Goal: Find specific page/section: Find specific page/section

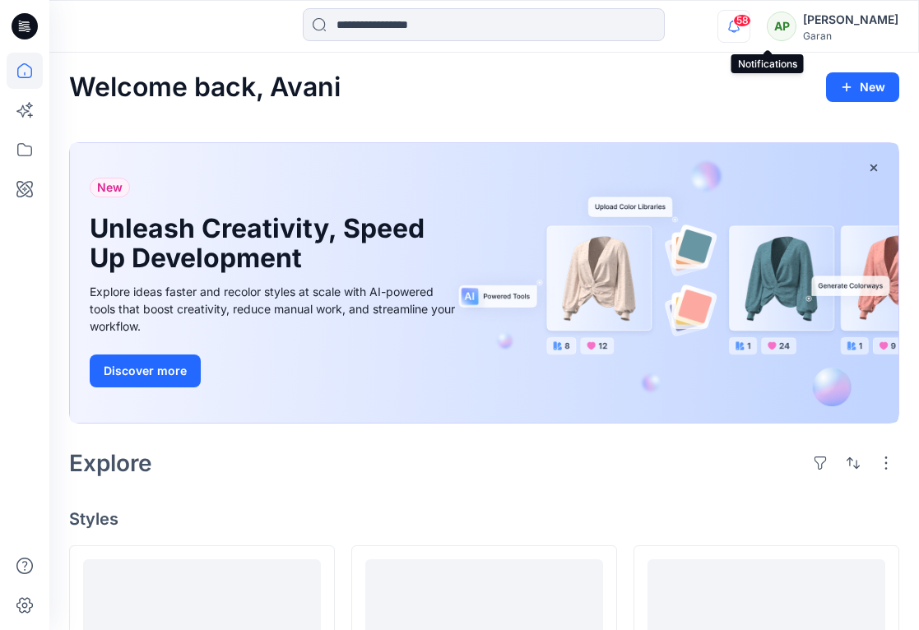
click at [749, 28] on icon "button" at bounding box center [733, 26] width 31 height 33
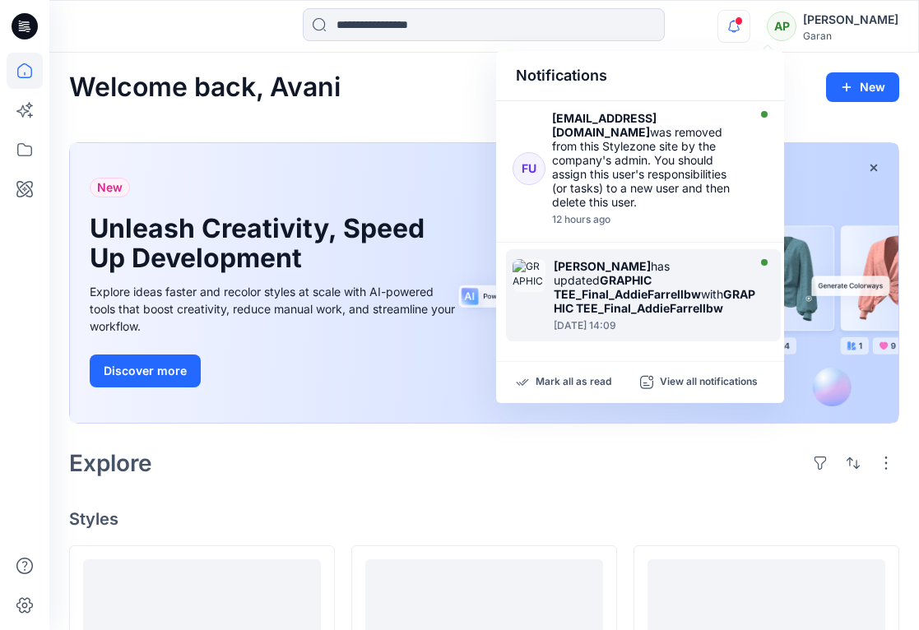
click at [627, 278] on strong "GRAPHIC TEE_Final_AddieFarrellbw" at bounding box center [626, 287] width 147 height 28
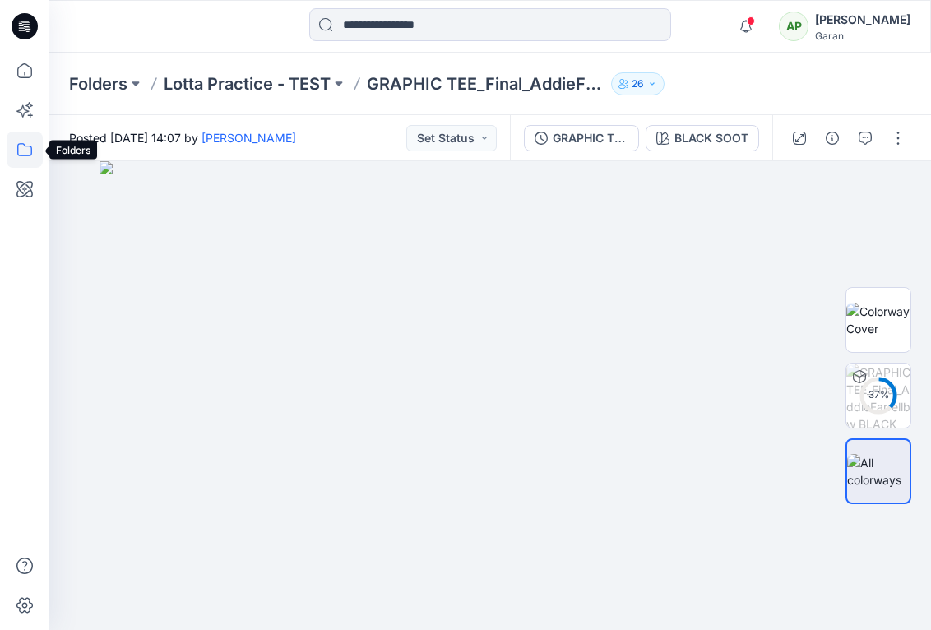
click at [26, 150] on icon at bounding box center [25, 150] width 36 height 36
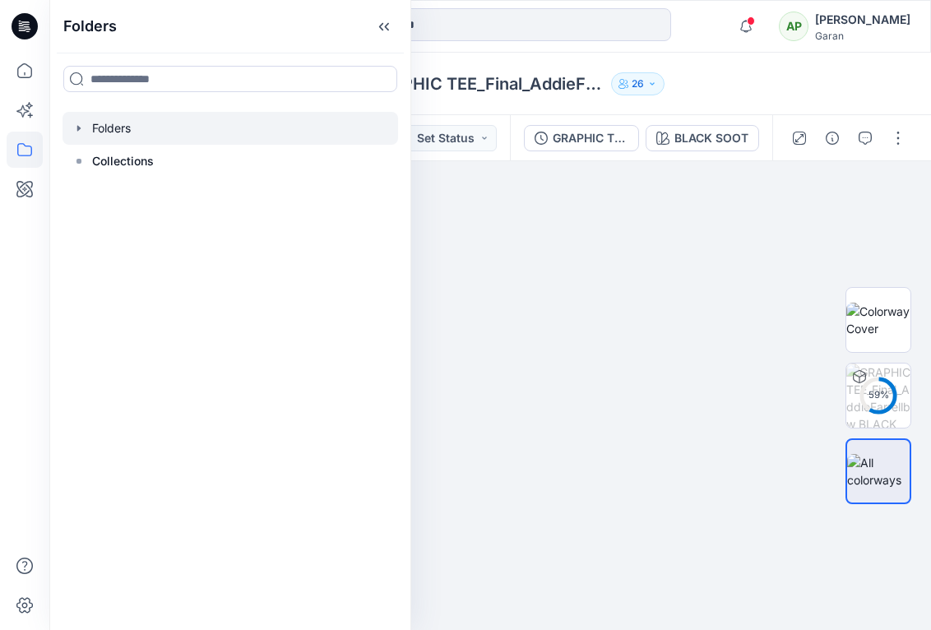
click at [112, 130] on div at bounding box center [229, 128] width 335 height 33
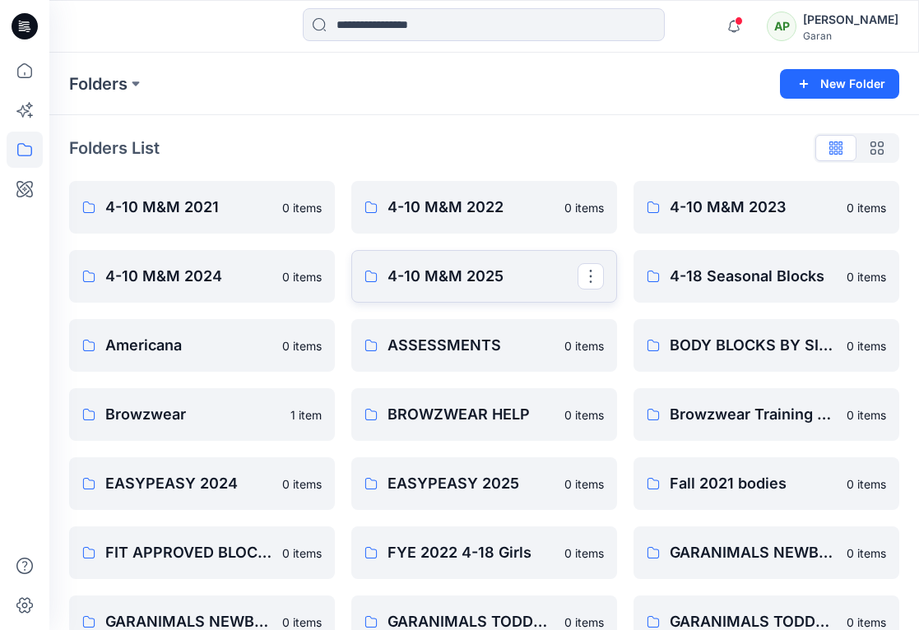
click at [470, 268] on p "4-10 M&M 2025" at bounding box center [482, 276] width 190 height 23
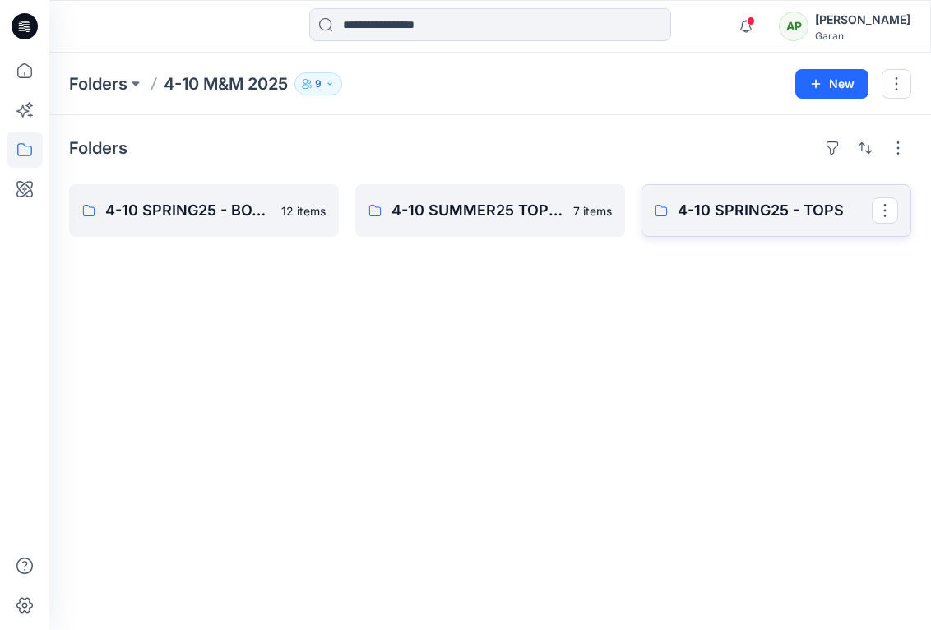
click at [734, 229] on link "4-10 SPRING25 - TOPS" at bounding box center [776, 210] width 270 height 53
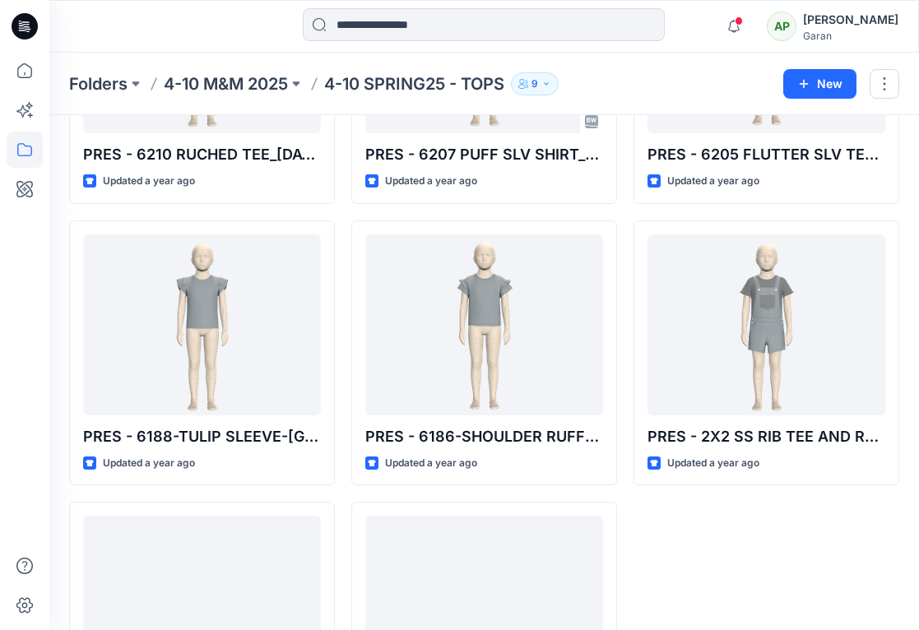
scroll to position [966, 0]
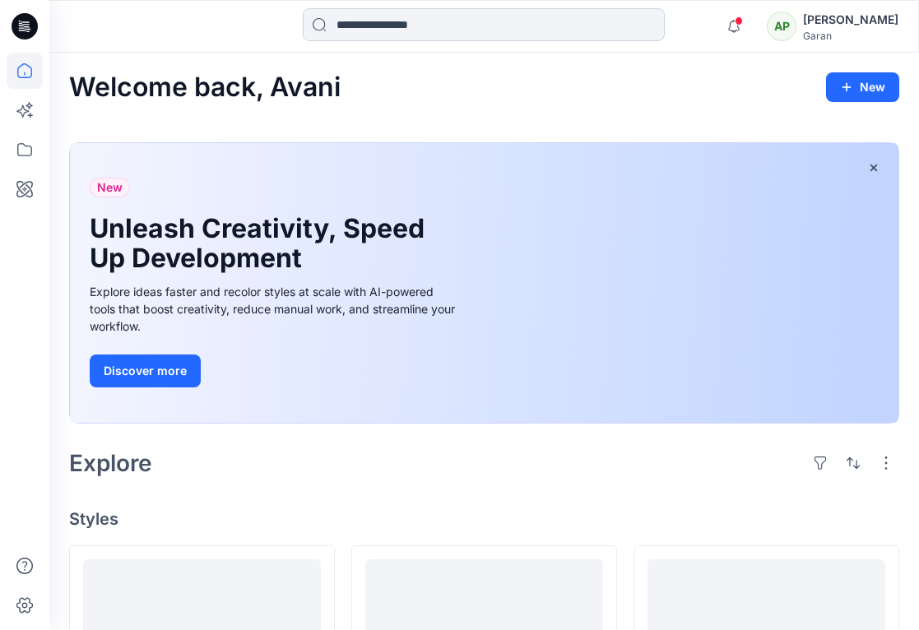
click at [393, 27] on input at bounding box center [484, 24] width 362 height 33
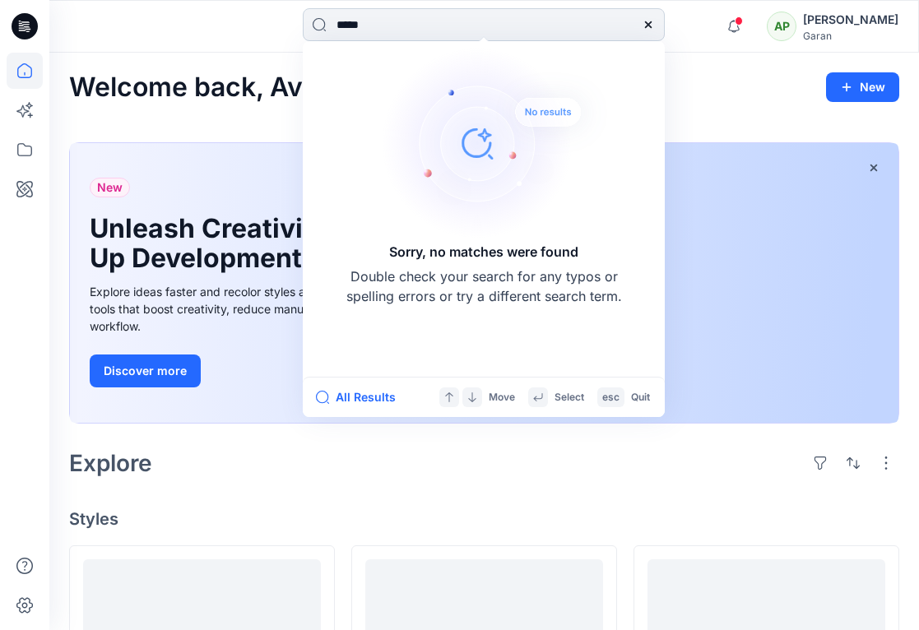
type input "******"
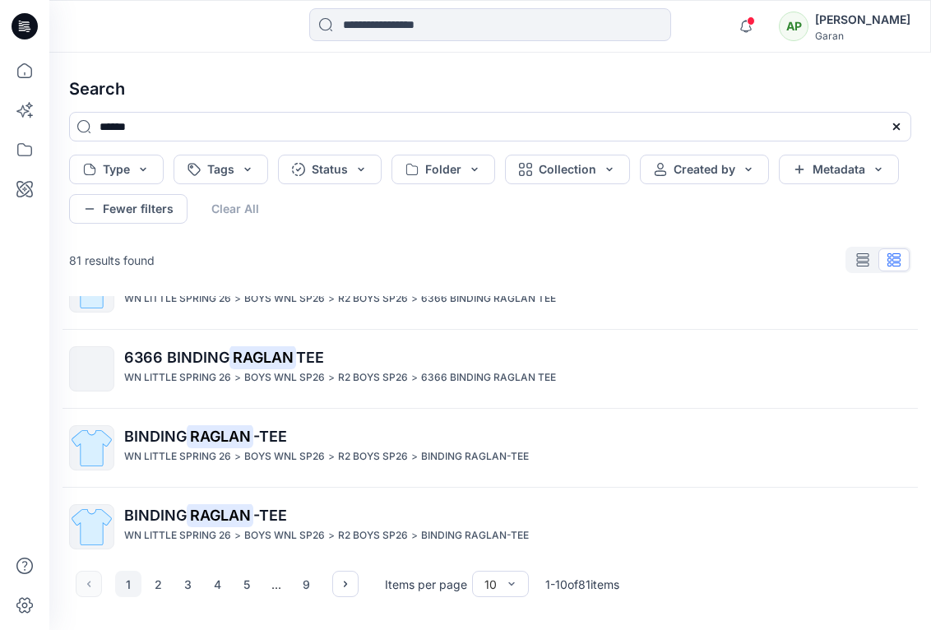
scroll to position [534, 0]
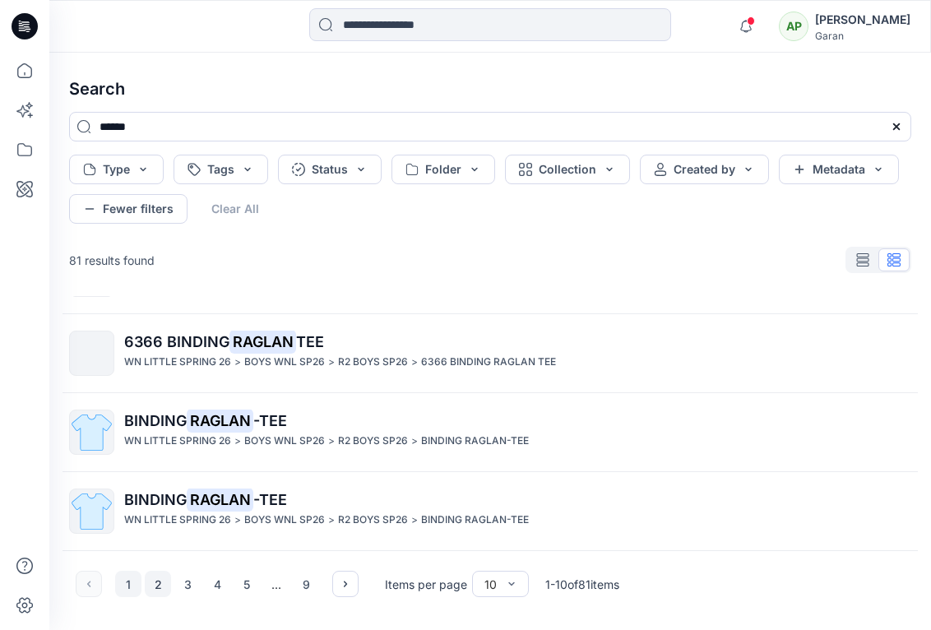
click at [157, 585] on button "2" at bounding box center [158, 584] width 26 height 26
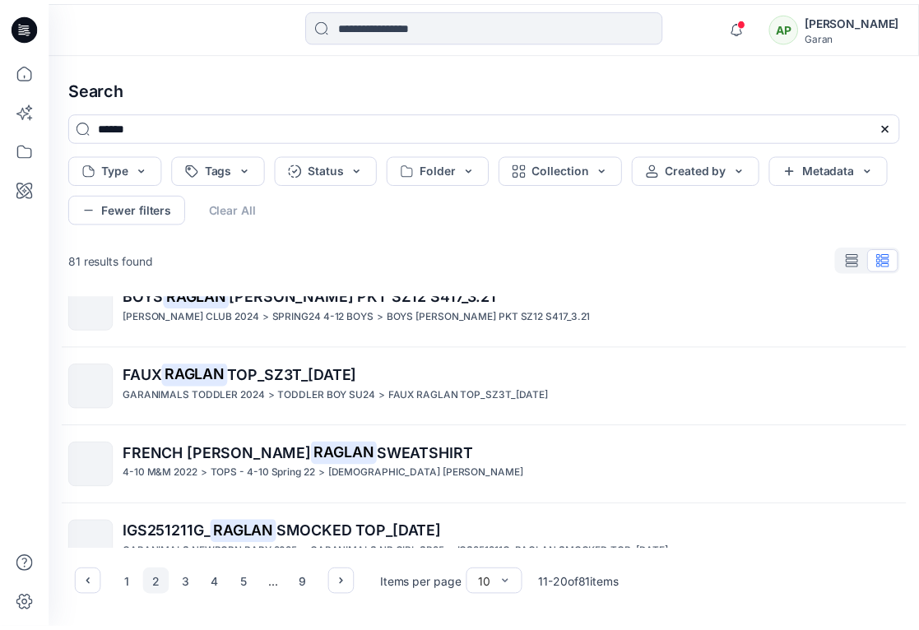
scroll to position [0, 0]
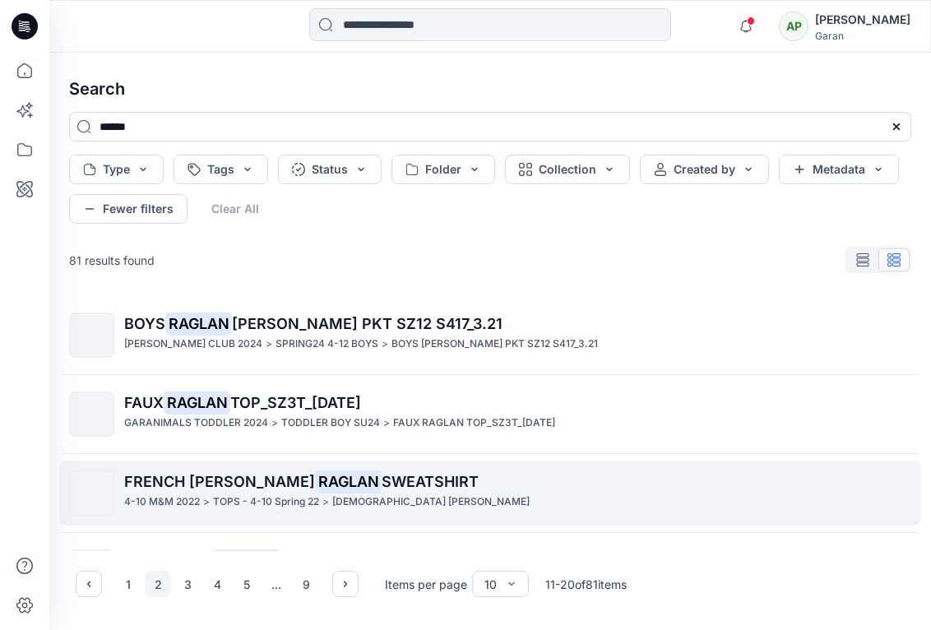
click at [238, 489] on span "FRENCH [PERSON_NAME]" at bounding box center [219, 481] width 191 height 17
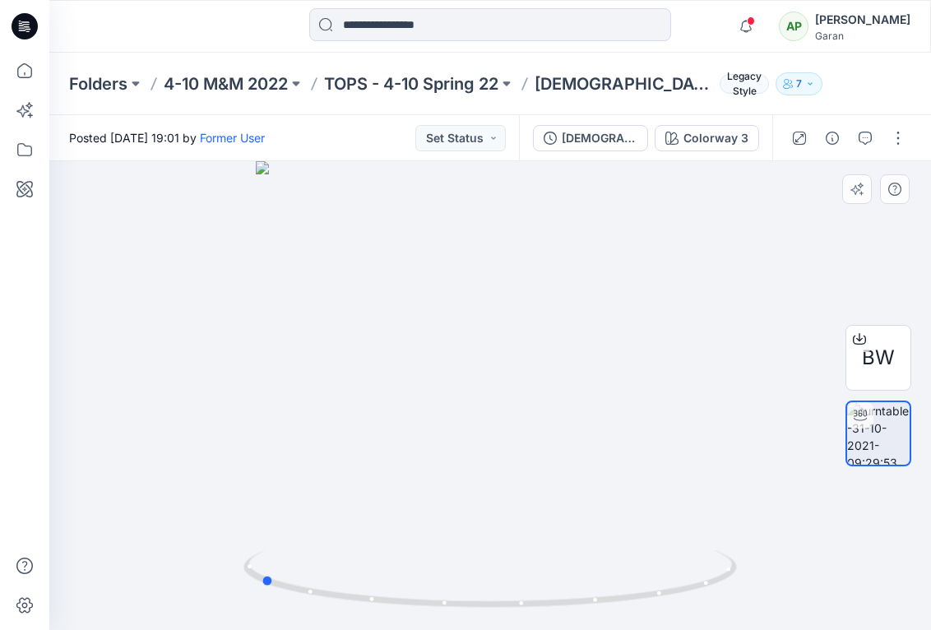
drag, startPoint x: 495, startPoint y: 611, endPoint x: 758, endPoint y: 584, distance: 264.5
click at [758, 584] on div at bounding box center [490, 395] width 882 height 469
click at [781, 392] on div at bounding box center [490, 395] width 882 height 469
click at [504, 253] on div at bounding box center [490, 395] width 882 height 469
